Goal: Navigation & Orientation: Find specific page/section

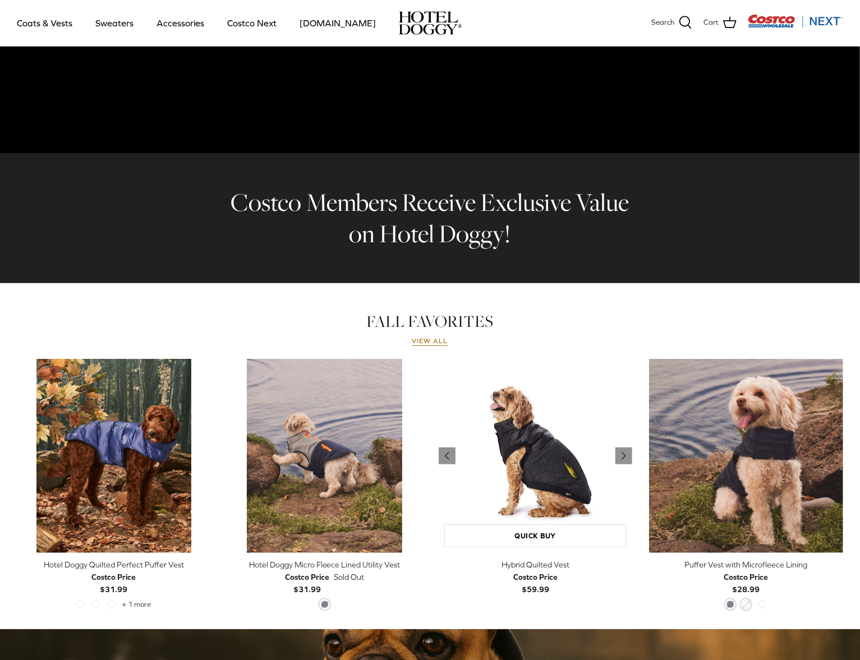
scroll to position [280, 0]
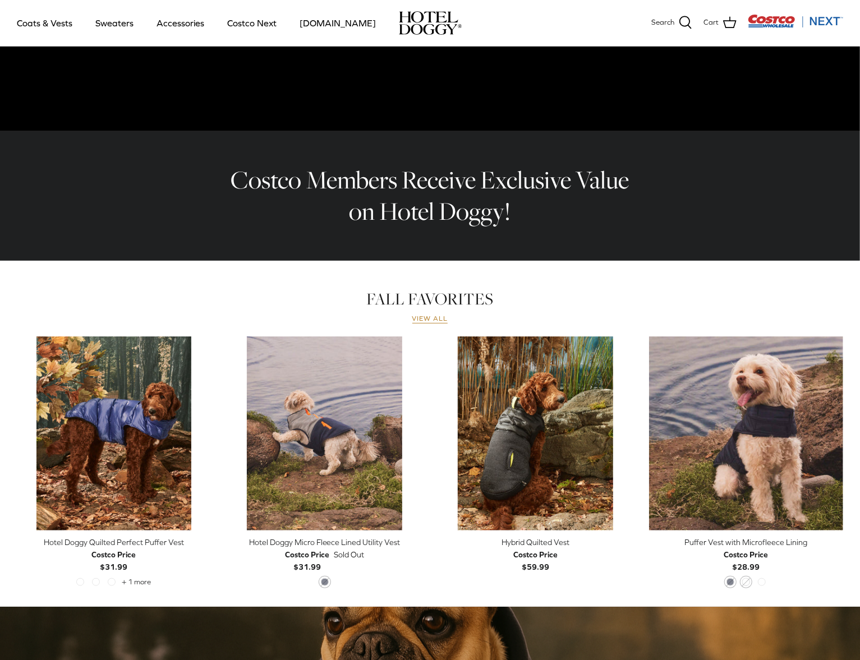
click at [425, 320] on link "View all" at bounding box center [430, 319] width 36 height 9
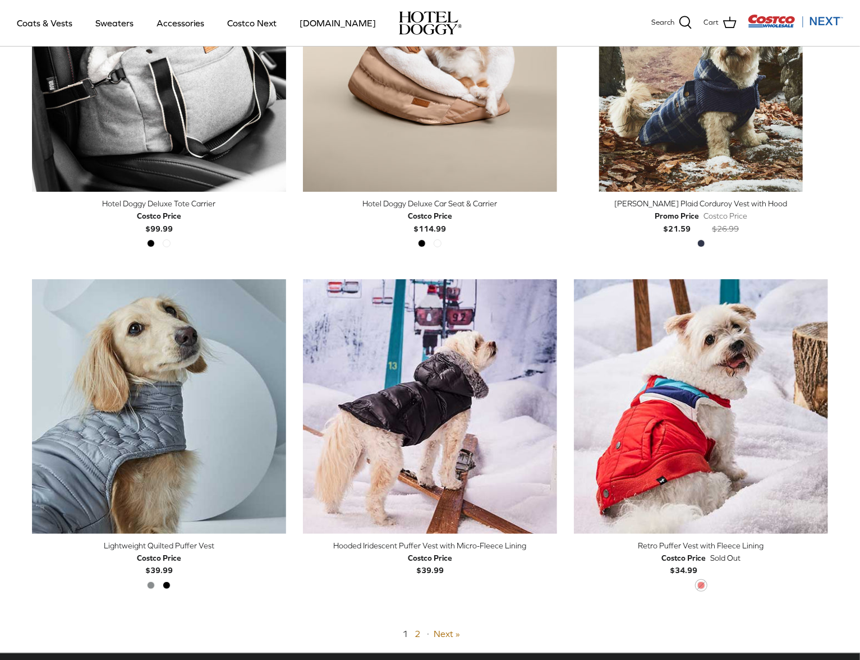
scroll to position [2580, 0]
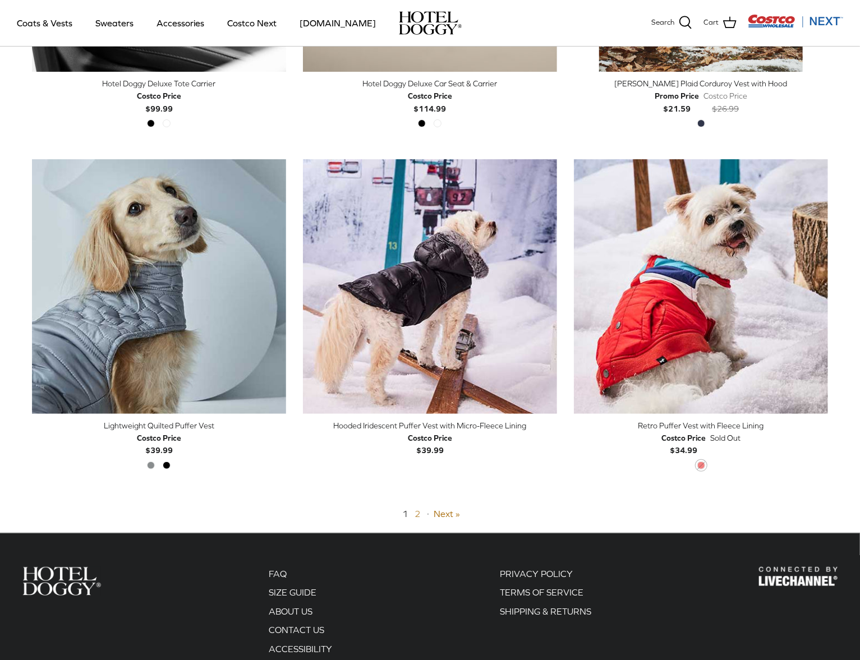
click at [418, 511] on link "2" at bounding box center [417, 514] width 6 height 10
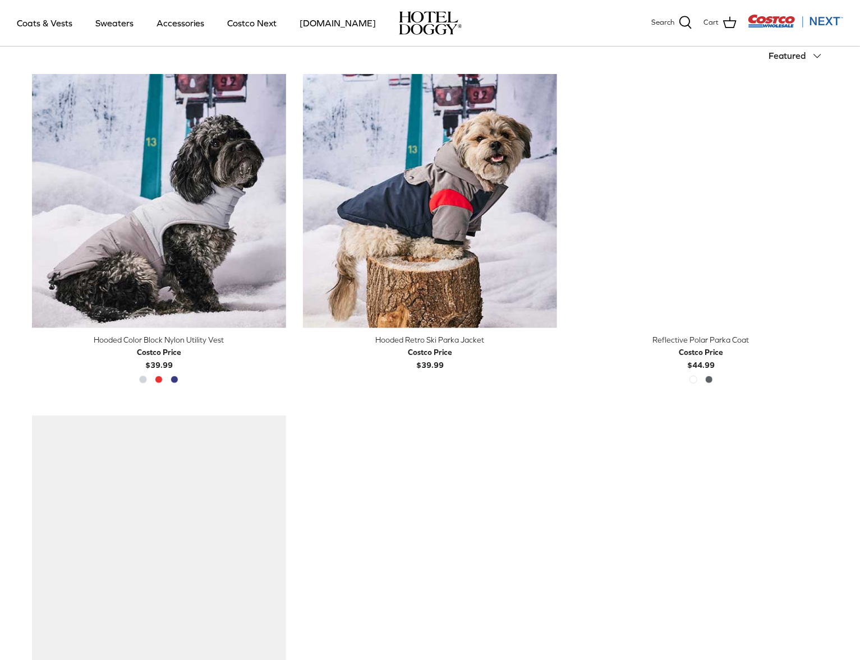
scroll to position [269, 0]
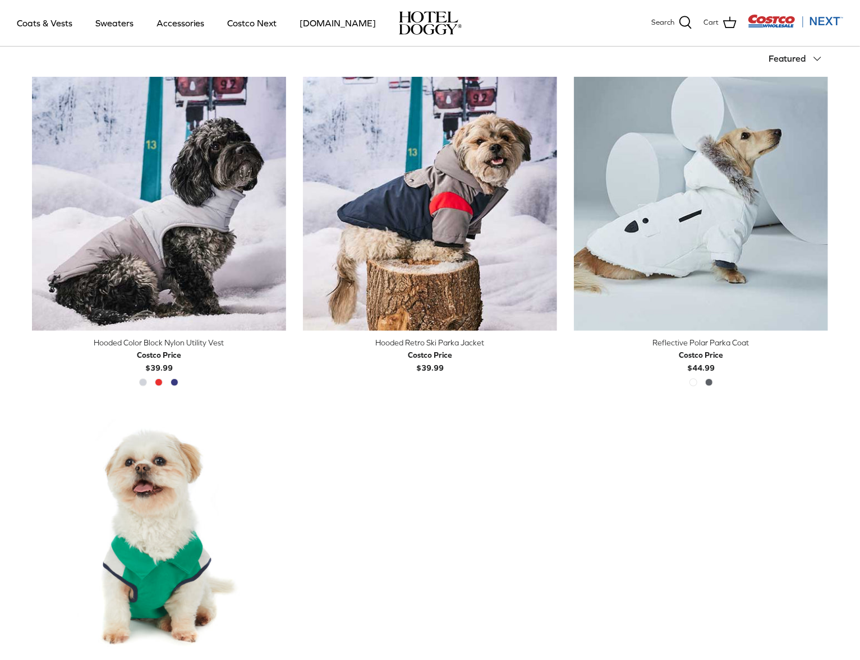
click at [783, 20] on img "Costco Next" at bounding box center [795, 21] width 95 height 14
